Goal: Find specific page/section: Find specific page/section

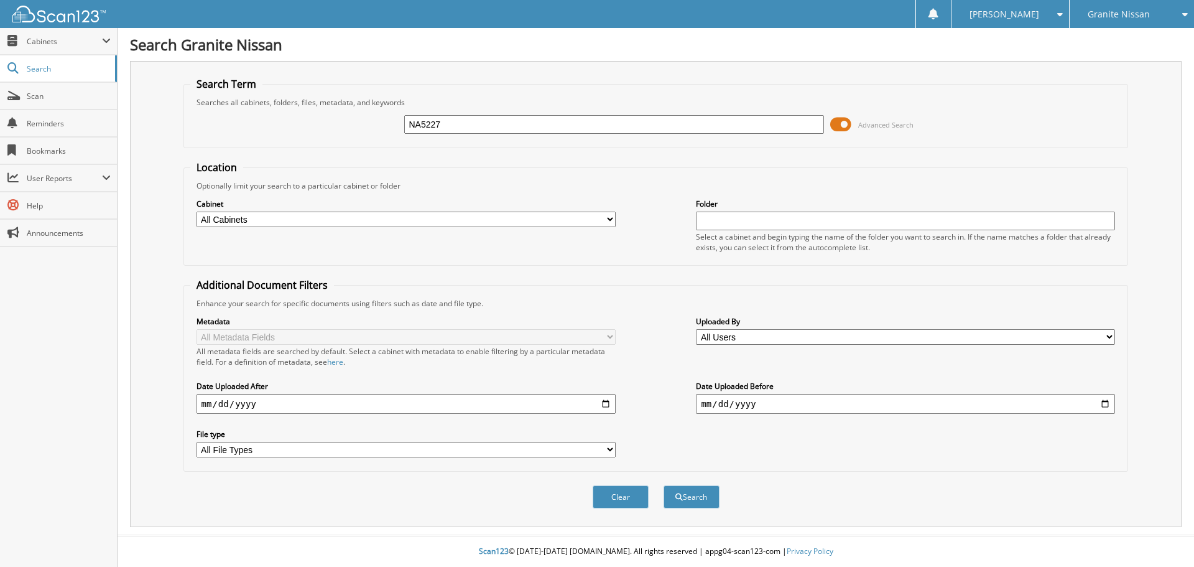
type input "NA5227"
click at [664, 485] on button "Search" at bounding box center [692, 496] width 56 height 23
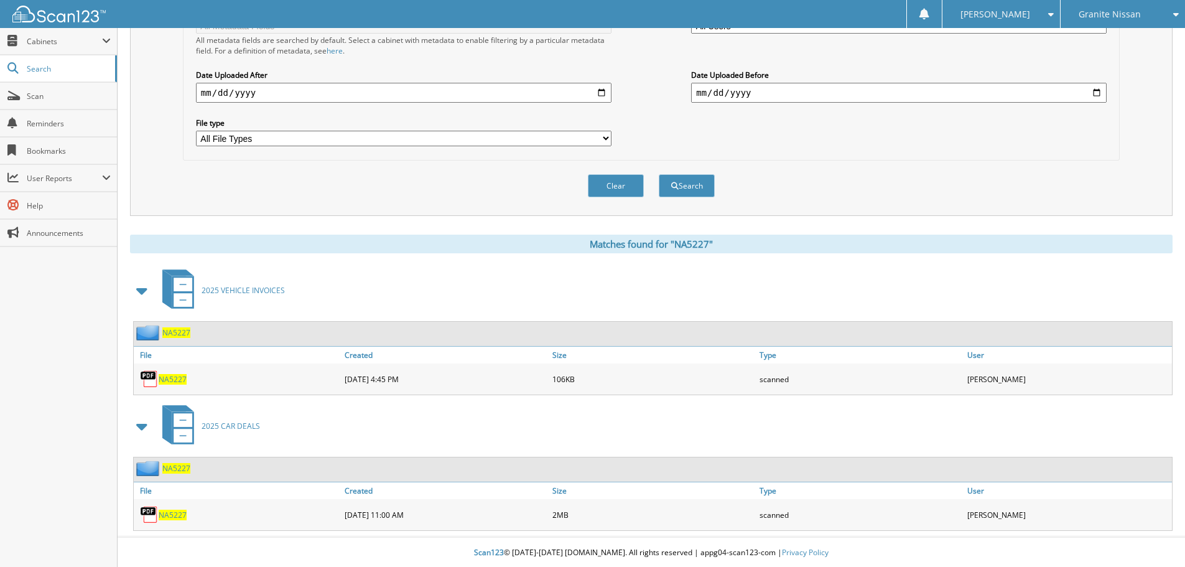
scroll to position [313, 0]
click at [183, 514] on span "NA5227" at bounding box center [173, 513] width 28 height 11
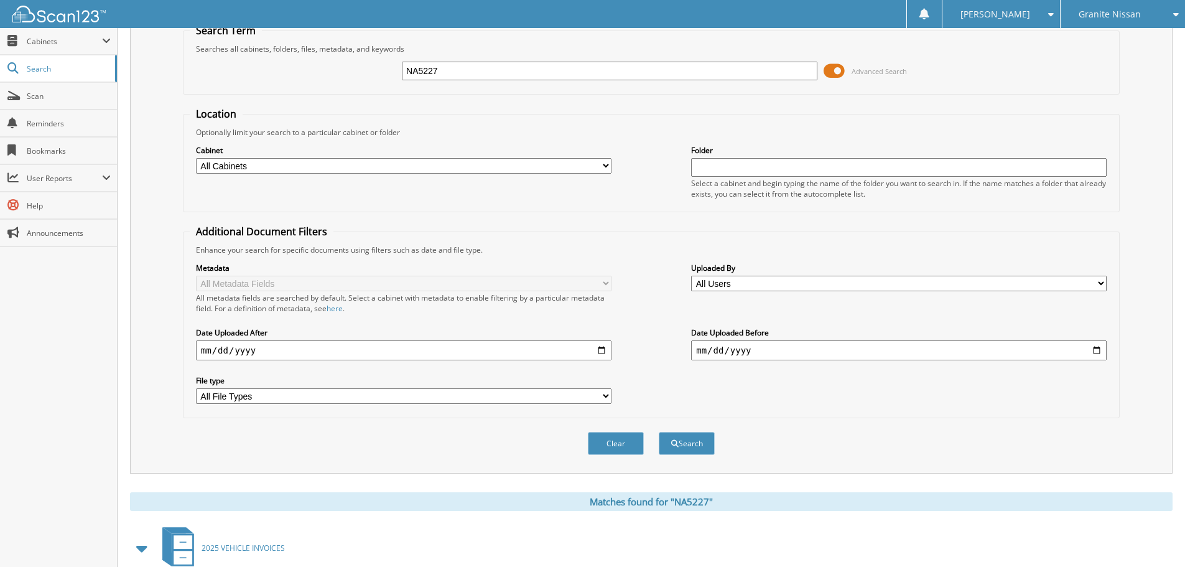
scroll to position [0, 0]
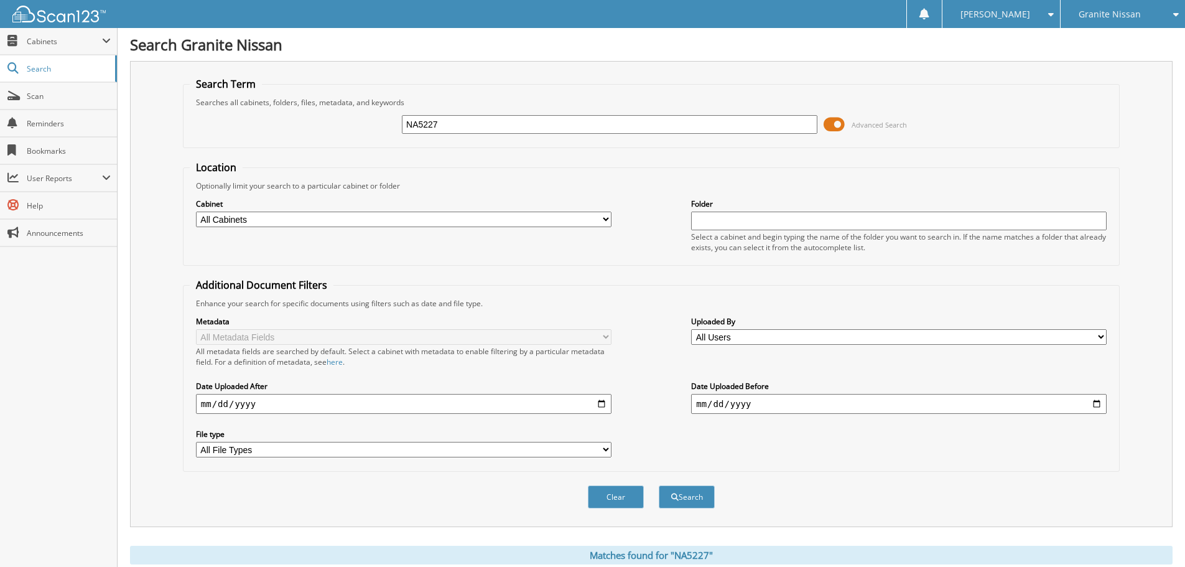
click at [657, 123] on input "NA5227" at bounding box center [610, 124] width 416 height 19
type input "NA5248"
click at [659, 485] on button "Search" at bounding box center [687, 496] width 56 height 23
click at [510, 115] on input "NA5248" at bounding box center [610, 124] width 416 height 19
type input "NA5227"
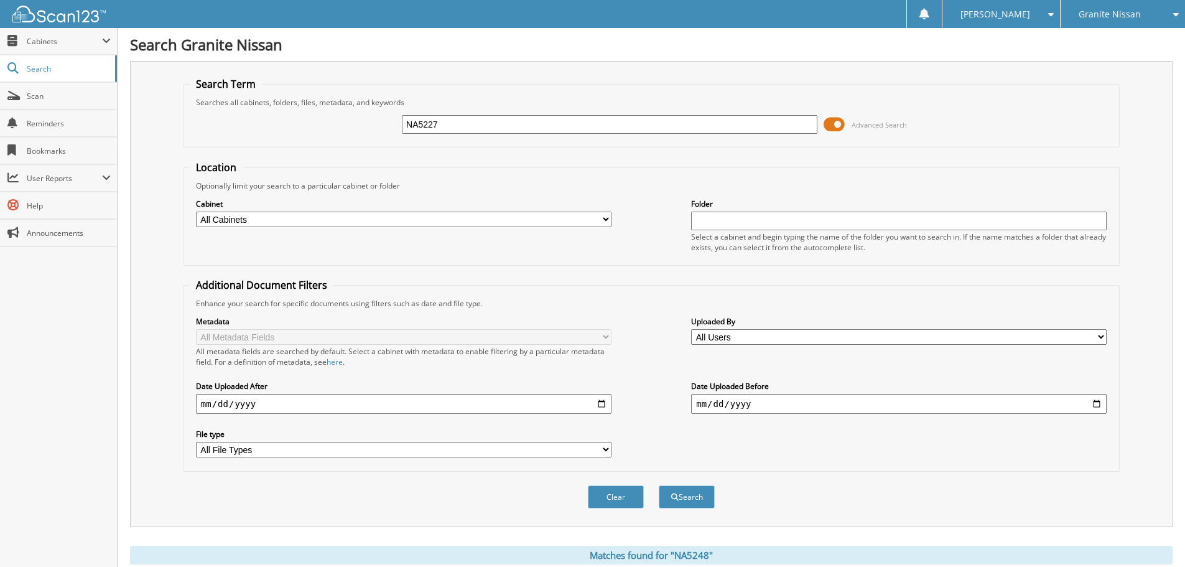
click at [659, 485] on button "Search" at bounding box center [687, 496] width 56 height 23
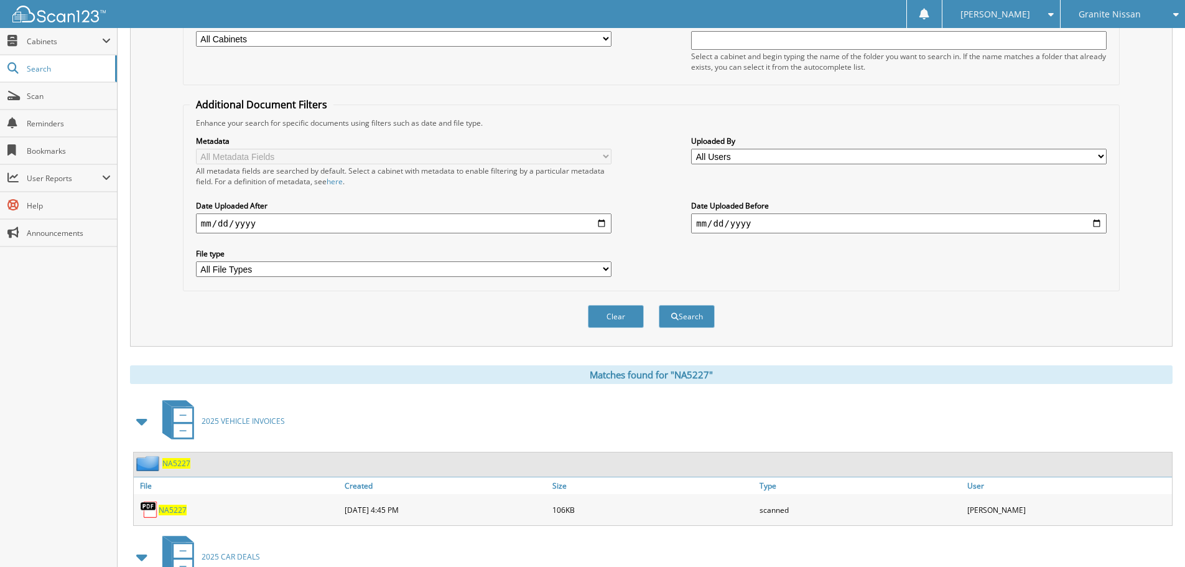
scroll to position [313, 0]
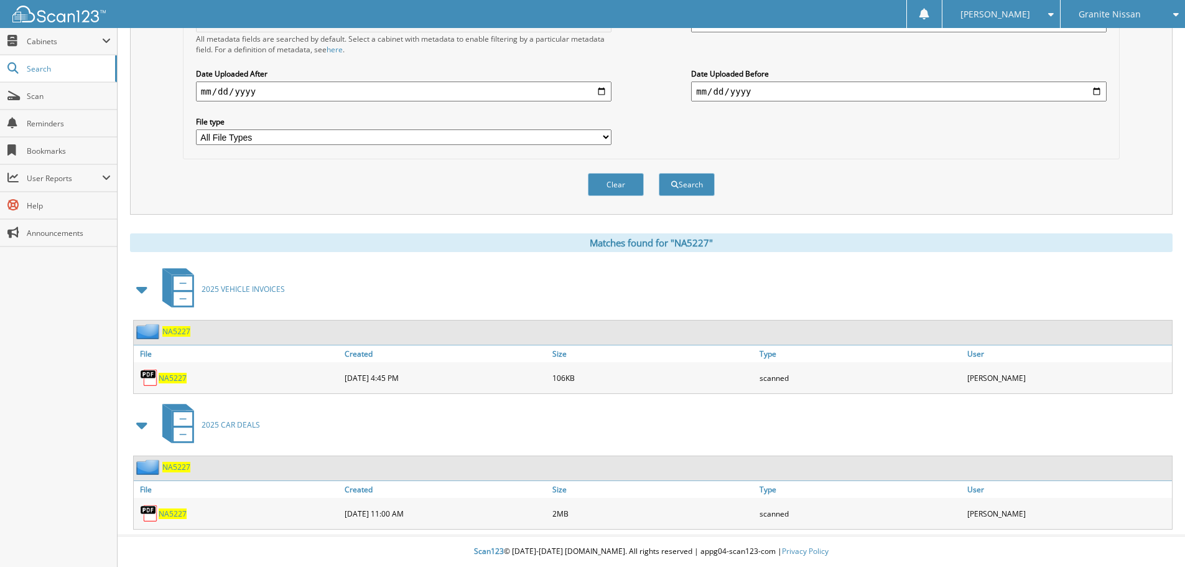
click at [241, 425] on span "2025 CAR DEALS" at bounding box center [231, 424] width 58 height 11
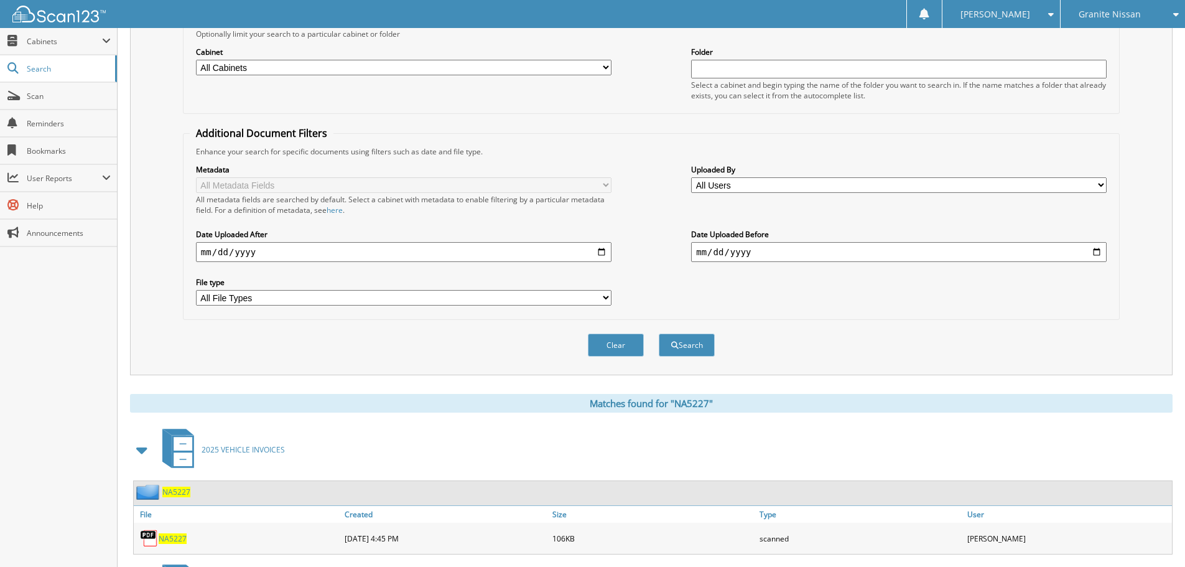
scroll to position [313, 0]
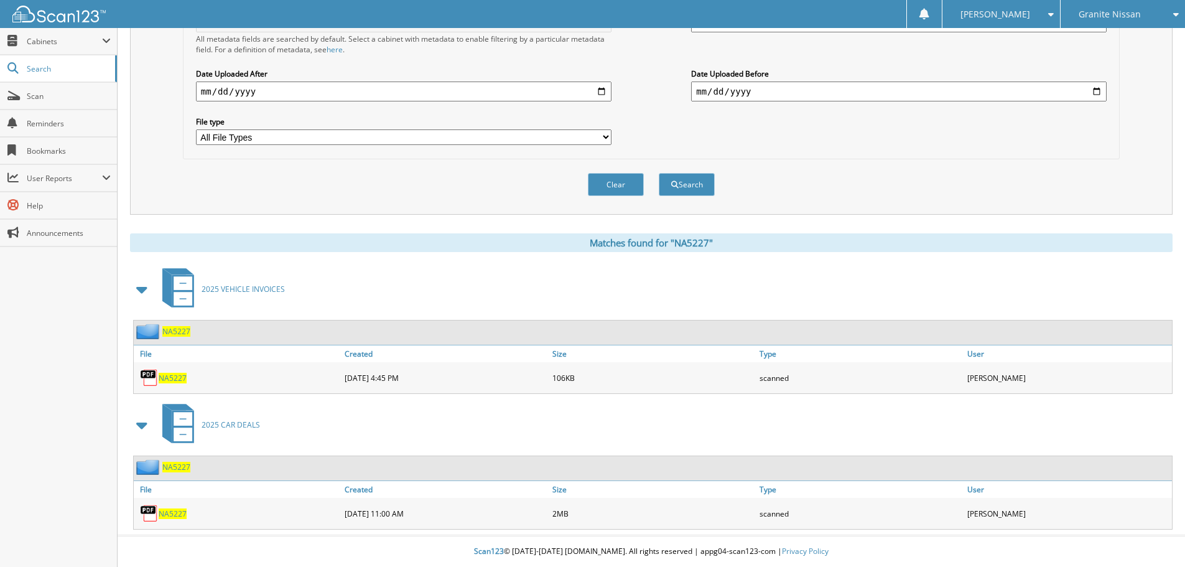
click at [170, 514] on span "NA5227" at bounding box center [173, 513] width 28 height 11
